Goal: Information Seeking & Learning: Check status

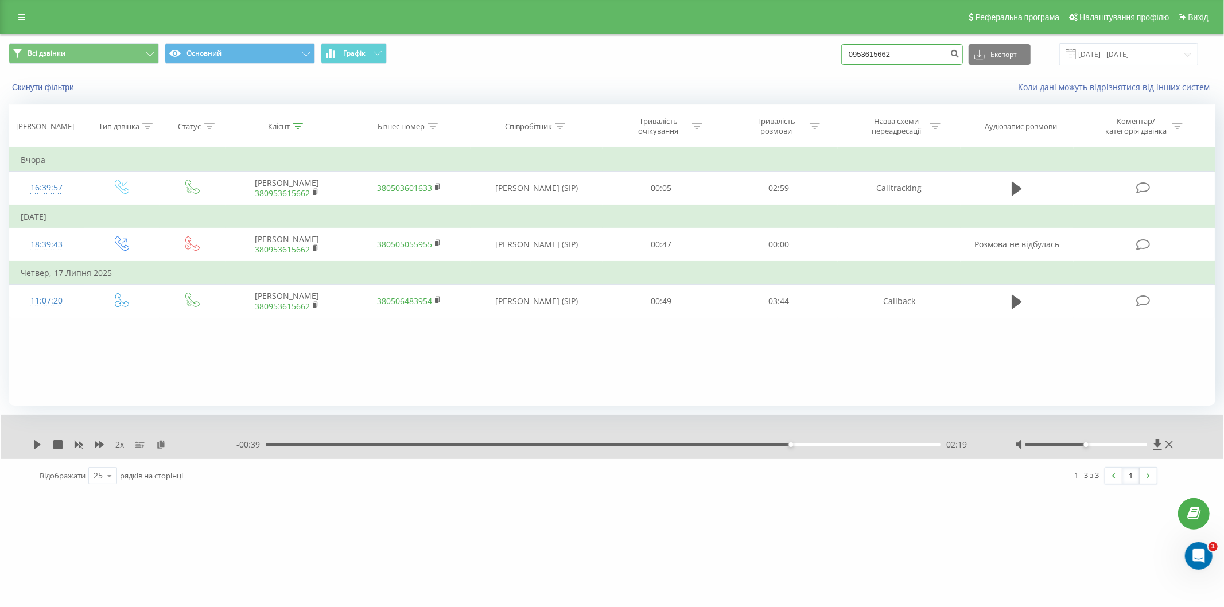
drag, startPoint x: 909, startPoint y: 58, endPoint x: 805, endPoint y: 48, distance: 104.3
click at [805, 48] on div "Всі дзвінки Основний Графік 0953615662 Експорт .csv .xls .xlsx 23.06.2025 - 23.…" at bounding box center [612, 54] width 1207 height 22
paste input "667221868"
type input "0667221868"
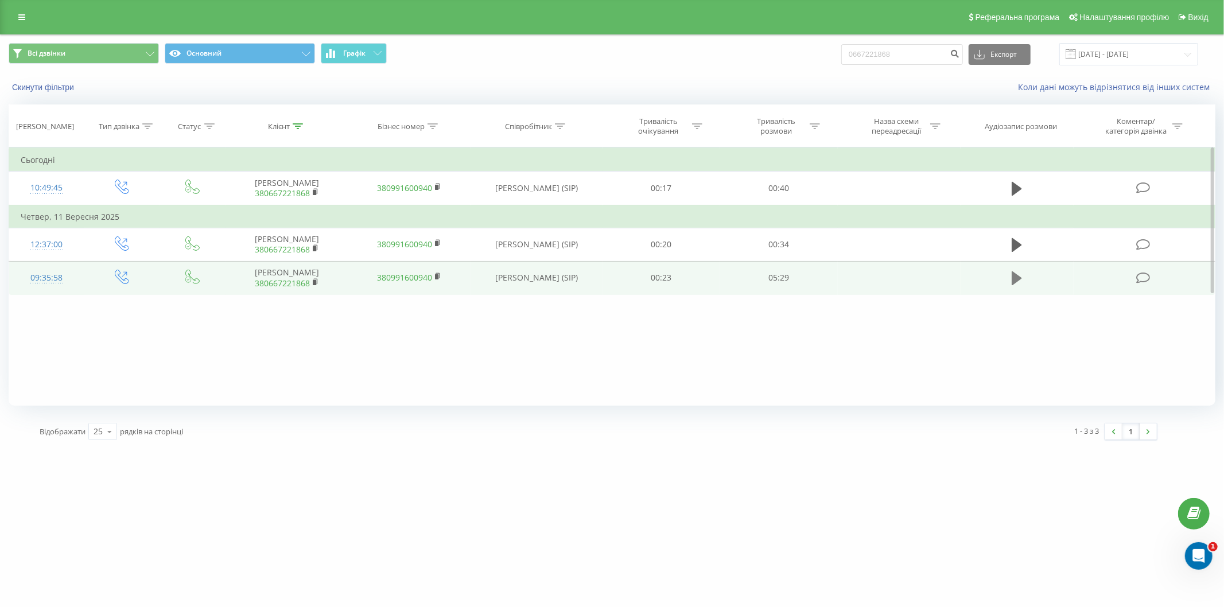
click at [1020, 275] on icon at bounding box center [1017, 278] width 10 height 16
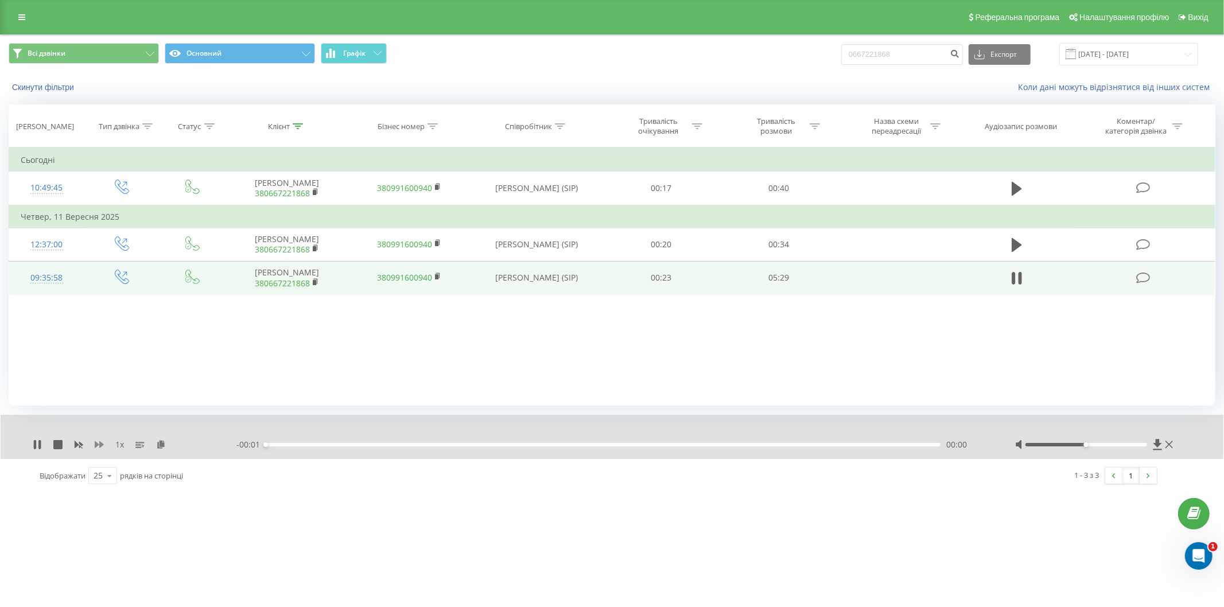
click at [98, 443] on icon at bounding box center [99, 444] width 9 height 9
click at [306, 443] on div "00:02" at bounding box center [603, 444] width 675 height 3
click at [371, 444] on div "00:37" at bounding box center [603, 444] width 675 height 3
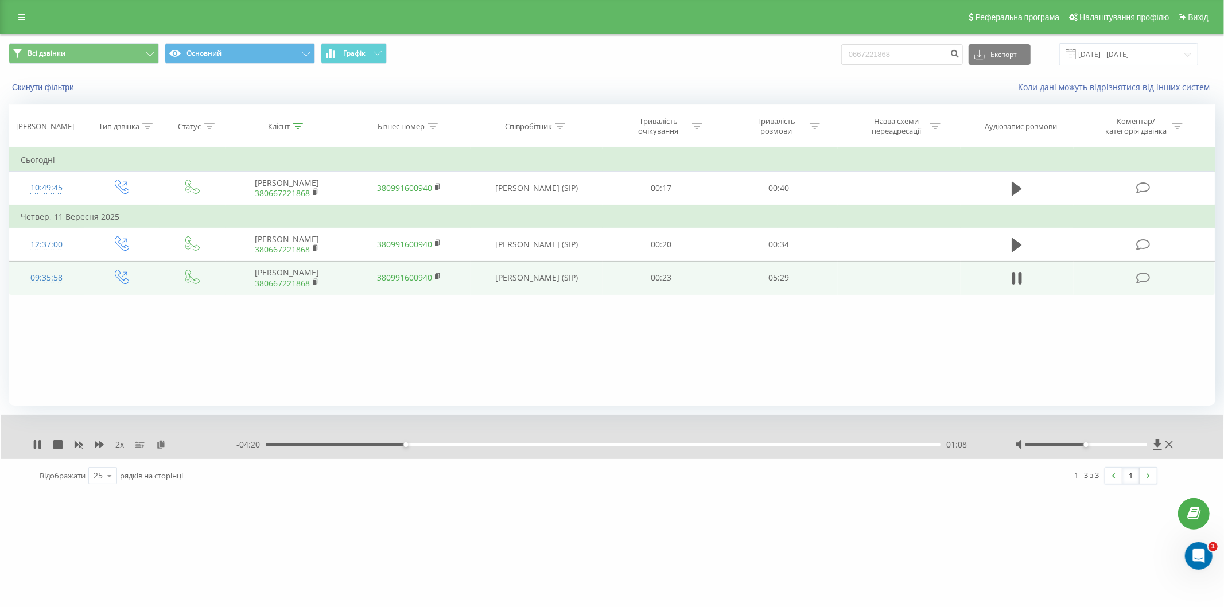
click at [418, 444] on div "01:08" at bounding box center [603, 444] width 675 height 3
click at [442, 445] on div "01:16" at bounding box center [603, 444] width 675 height 3
click at [477, 446] on div "01:42" at bounding box center [603, 444] width 675 height 3
click at [501, 444] on div "01:45" at bounding box center [603, 444] width 675 height 3
click at [523, 445] on div "01:55" at bounding box center [603, 444] width 675 height 3
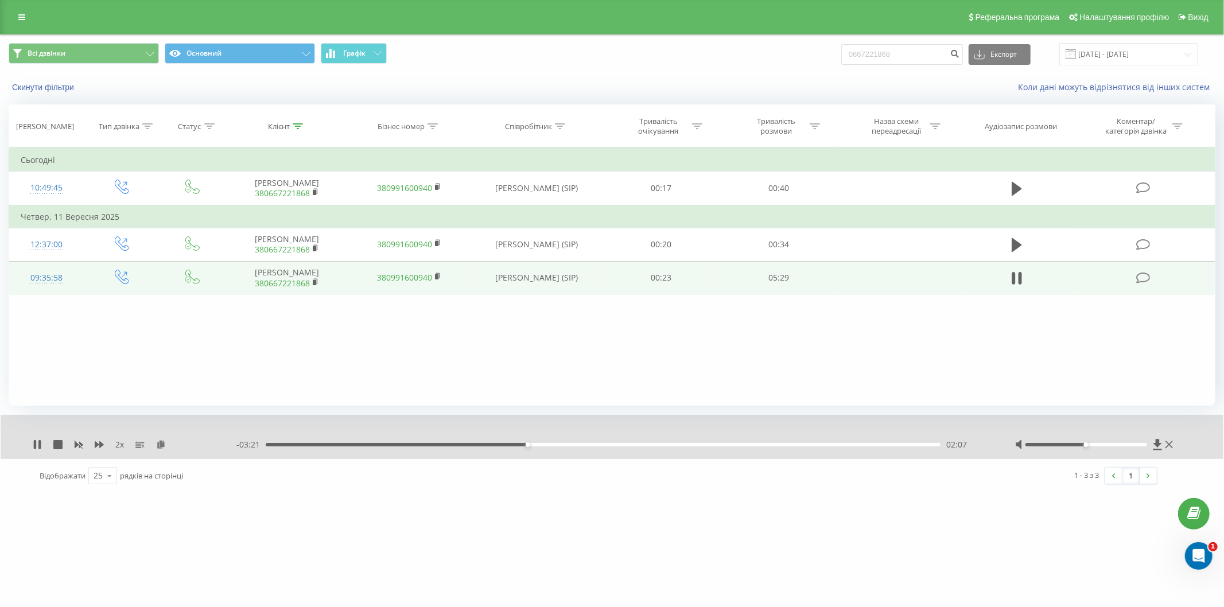
click at [553, 445] on div "02:07" at bounding box center [603, 444] width 675 height 3
click at [576, 445] on div "02:22" at bounding box center [603, 444] width 675 height 3
click at [599, 445] on div "02:42" at bounding box center [603, 444] width 675 height 3
click at [635, 442] on div "- 02:42 02:46 02:46" at bounding box center [611, 444] width 750 height 11
click at [629, 444] on div "02:47" at bounding box center [603, 444] width 675 height 3
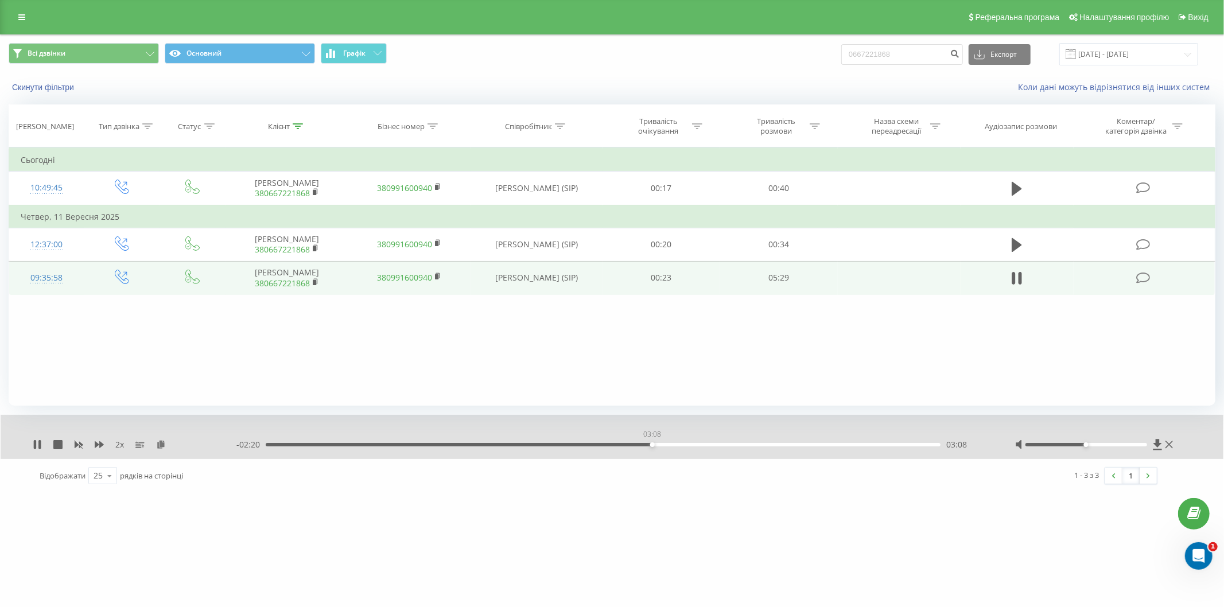
click at [652, 444] on div "03:08" at bounding box center [603, 444] width 675 height 3
click at [673, 443] on div "03:18" at bounding box center [603, 444] width 675 height 3
click at [694, 445] on div "03:21" at bounding box center [603, 444] width 675 height 3
click at [708, 445] on div "03:35" at bounding box center [603, 444] width 675 height 3
click at [725, 444] on div "03:43" at bounding box center [603, 444] width 675 height 3
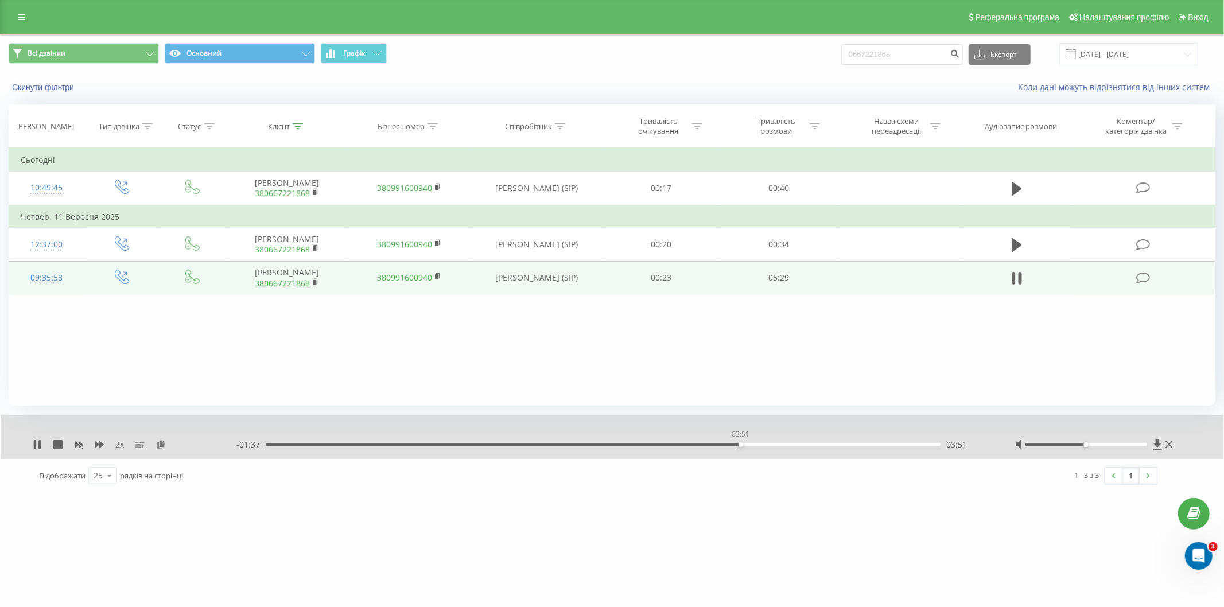
click at [740, 444] on div "03:51" at bounding box center [603, 444] width 675 height 3
click at [758, 444] on div "03:52" at bounding box center [603, 444] width 675 height 3
click at [778, 443] on div "04:02" at bounding box center [603, 444] width 675 height 3
click at [790, 444] on div "04:10" at bounding box center [603, 444] width 675 height 3
click at [800, 444] on div "04:20" at bounding box center [603, 444] width 675 height 3
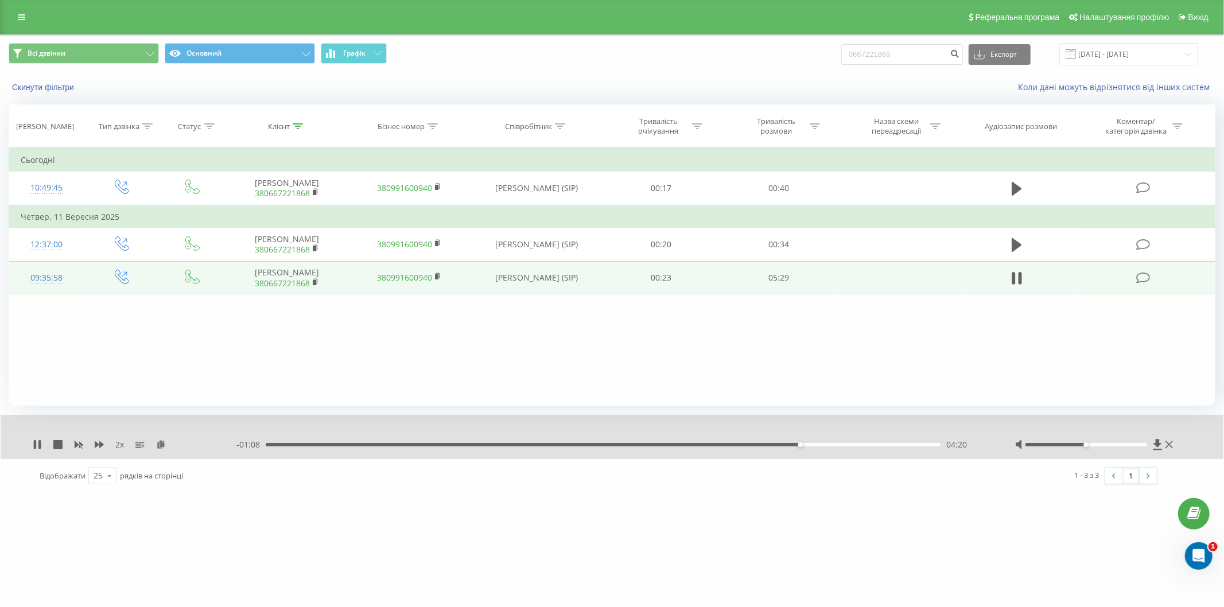
click at [810, 445] on div "04:20" at bounding box center [603, 444] width 675 height 3
click at [819, 446] on div "04:25" at bounding box center [603, 444] width 675 height 3
click at [832, 446] on div "- 00:58 04:30 04:30" at bounding box center [611, 444] width 750 height 11
click at [835, 444] on div "04:32" at bounding box center [603, 444] width 675 height 3
click at [847, 445] on div "04:43" at bounding box center [603, 444] width 675 height 3
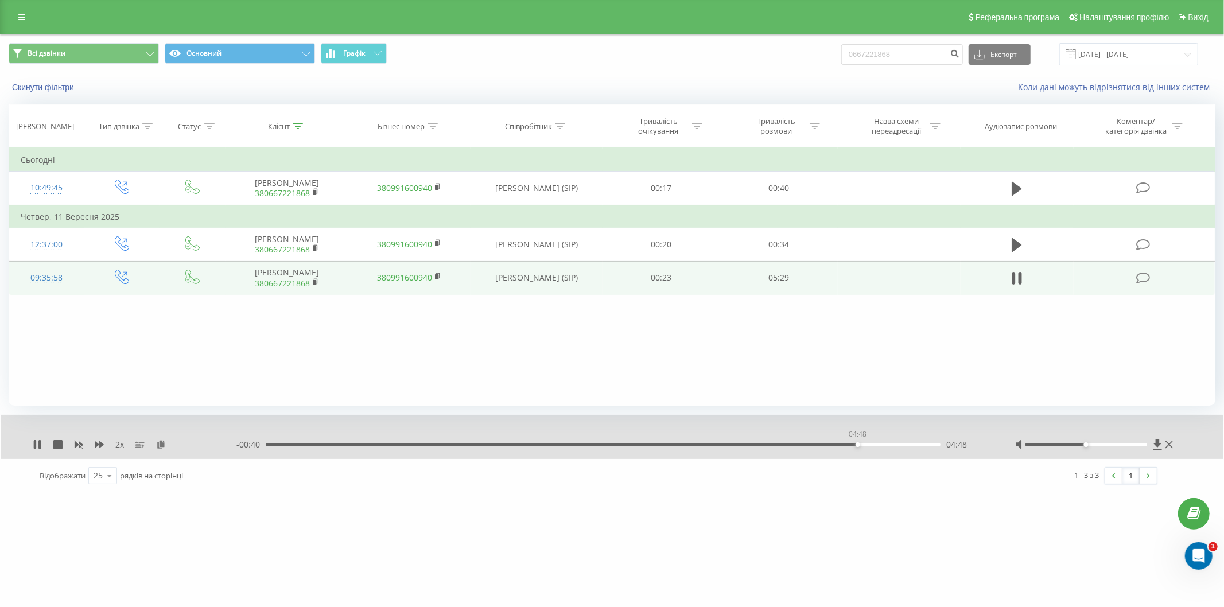
click at [857, 444] on div "04:48" at bounding box center [603, 444] width 675 height 3
click at [870, 445] on div "04:50" at bounding box center [603, 444] width 675 height 3
click at [881, 444] on div "05:00" at bounding box center [603, 444] width 675 height 3
click at [890, 444] on div "05:04" at bounding box center [603, 444] width 675 height 3
click at [901, 445] on div "05:05" at bounding box center [603, 444] width 675 height 3
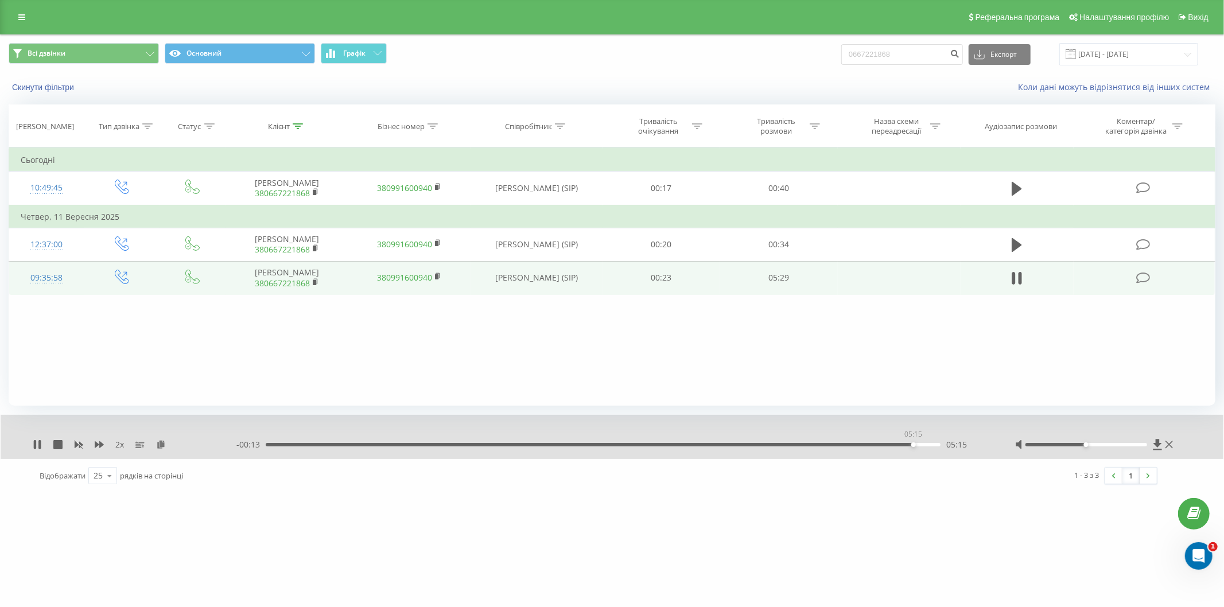
drag, startPoint x: 913, startPoint y: 445, endPoint x: 934, endPoint y: 445, distance: 21.2
click at [914, 445] on div "05:15" at bounding box center [603, 444] width 675 height 3
click at [926, 444] on div "05:17" at bounding box center [603, 444] width 675 height 3
click at [934, 444] on div "05:22" at bounding box center [603, 444] width 675 height 3
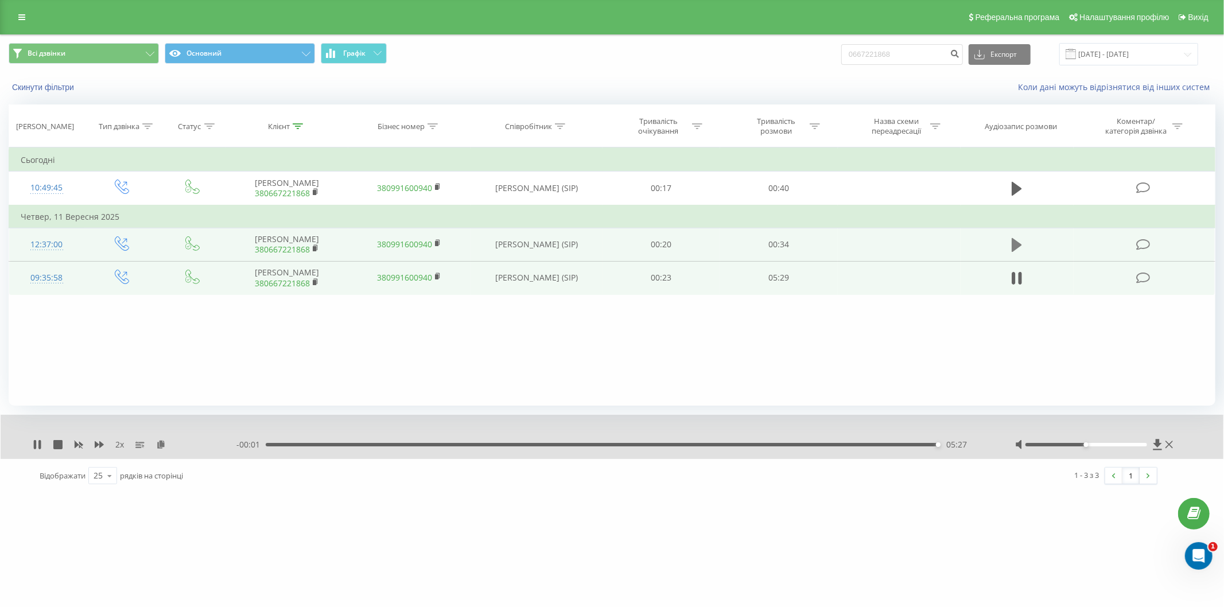
click at [1018, 242] on icon at bounding box center [1017, 245] width 10 height 14
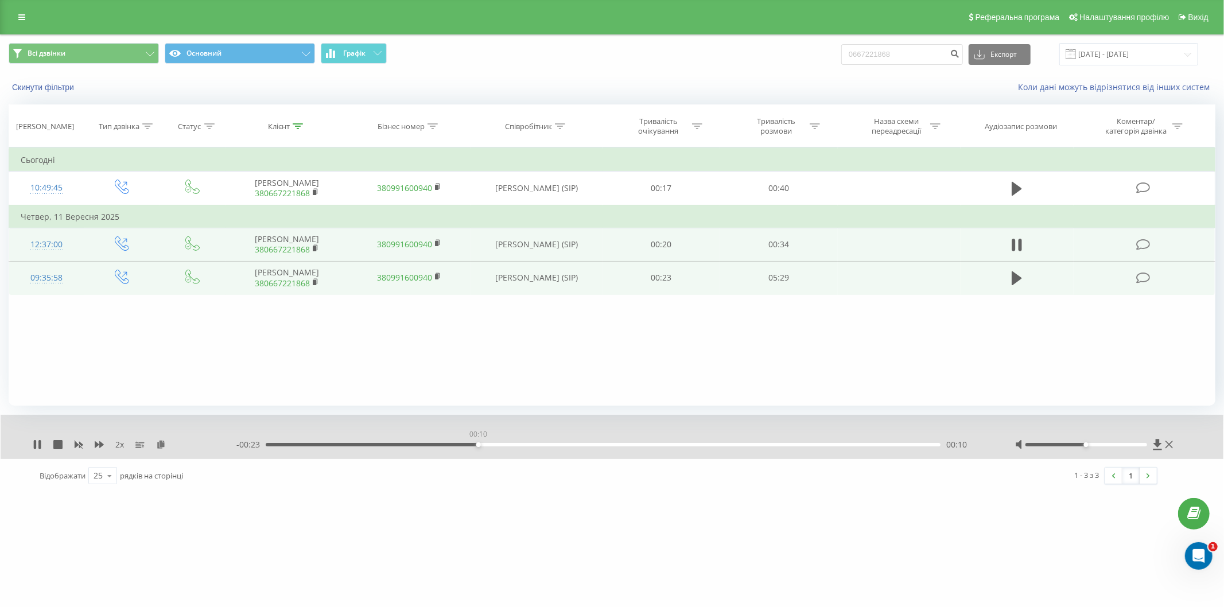
click at [478, 444] on div "00:10" at bounding box center [603, 444] width 675 height 3
click at [528, 444] on div "00:12" at bounding box center [603, 444] width 675 height 3
click at [599, 445] on div "00:14" at bounding box center [603, 444] width 675 height 3
drag, startPoint x: 697, startPoint y: 444, endPoint x: 764, endPoint y: 446, distance: 67.8
click at [698, 445] on div "00:19" at bounding box center [603, 444] width 675 height 3
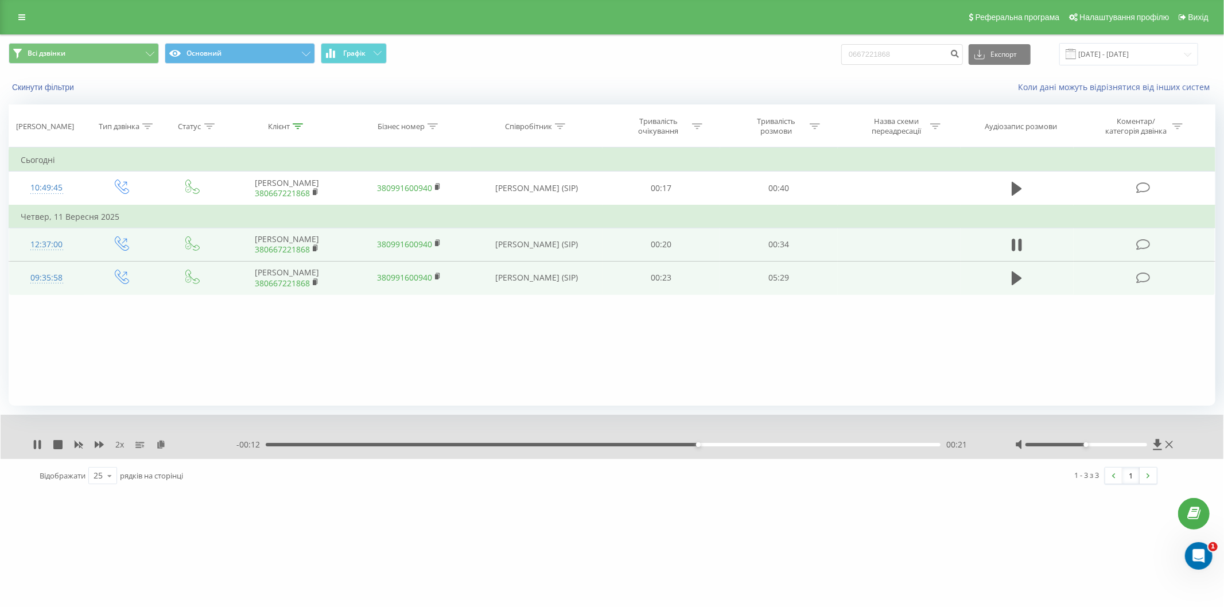
click at [764, 446] on div "- 00:12 00:21 00:21" at bounding box center [611, 444] width 750 height 11
click at [779, 443] on div "00:26" at bounding box center [603, 444] width 675 height 3
click at [862, 446] on div "00:26" at bounding box center [603, 444] width 675 height 3
click at [904, 445] on div "00:30" at bounding box center [603, 444] width 675 height 3
click at [44, 440] on div "2 x" at bounding box center [135, 444] width 204 height 11
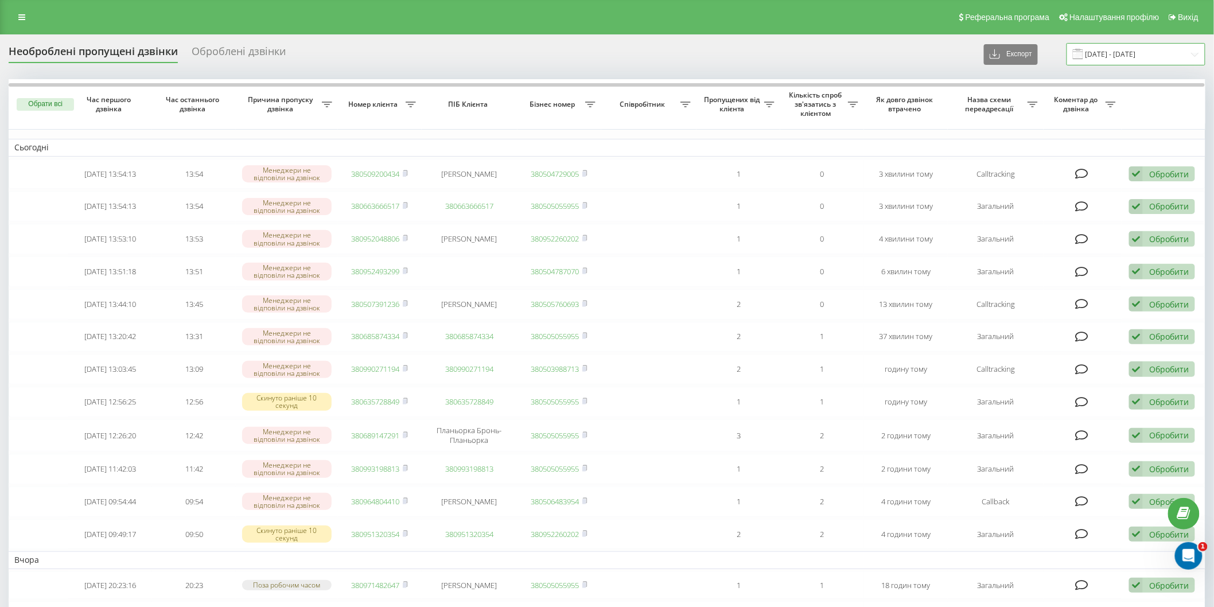
click at [1112, 46] on input "22.09.2025 - 23.09.2025" at bounding box center [1136, 54] width 139 height 22
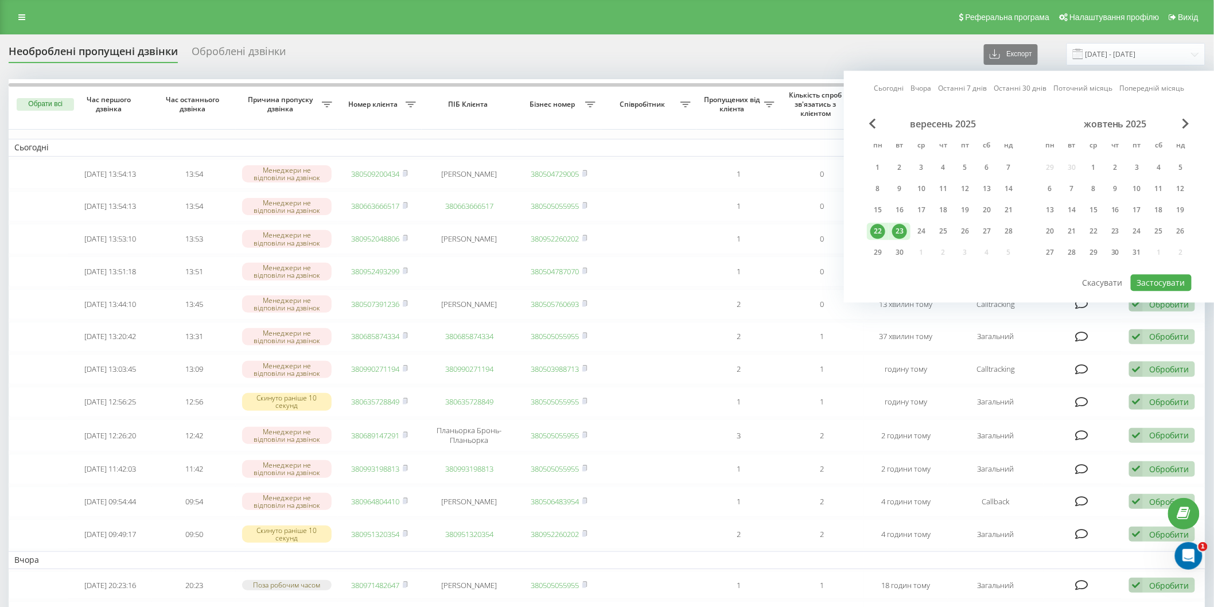
click at [900, 226] on div "23" at bounding box center [899, 231] width 15 height 15
click at [1156, 287] on button "Застосувати" at bounding box center [1161, 282] width 61 height 17
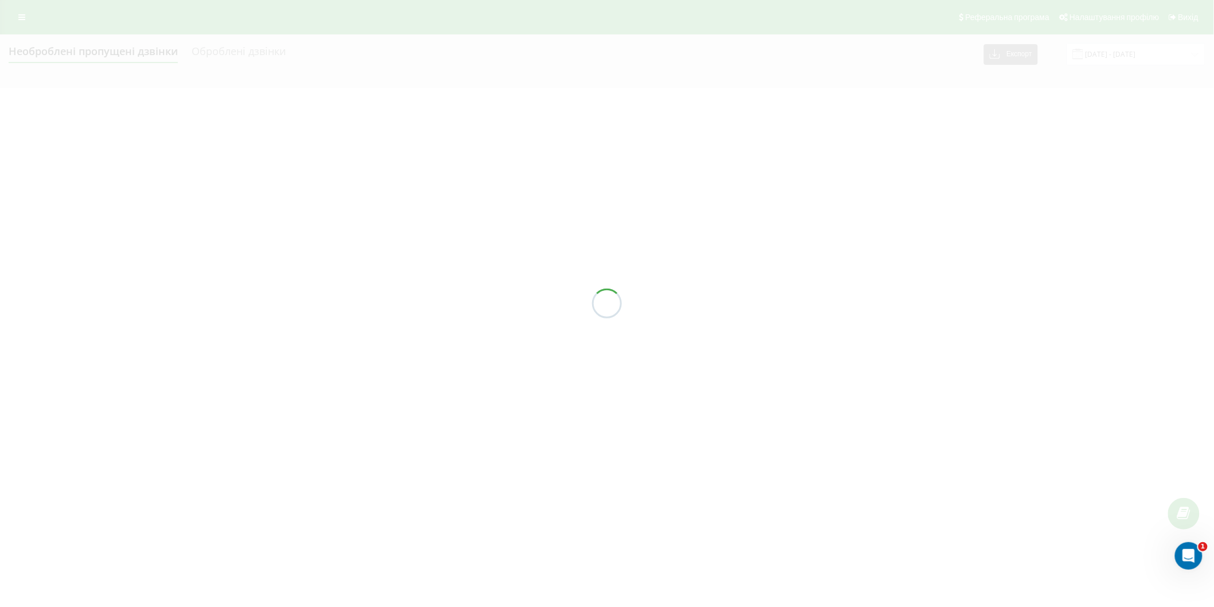
type input "[DATE] - [DATE]"
